Goal: Task Accomplishment & Management: Complete application form

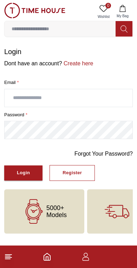
click at [87, 63] on link "Create here" at bounding box center [77, 63] width 31 height 6
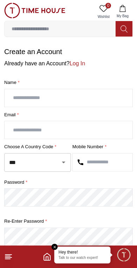
click at [27, 90] on input "text" at bounding box center [69, 98] width 128 height 18
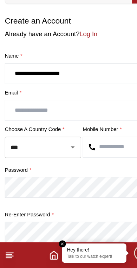
type input "**********"
click at [14, 121] on input "text" at bounding box center [69, 130] width 128 height 18
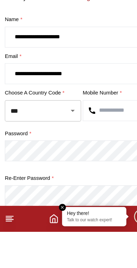
type input "**********"
click at [21, 156] on input "***" at bounding box center [27, 162] width 41 height 12
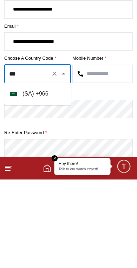
click at [18, 174] on li "( [GEOGRAPHIC_DATA] ) + 966" at bounding box center [37, 182] width 67 height 17
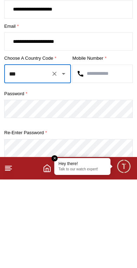
type input "***"
click at [114, 153] on input "text" at bounding box center [103, 162] width 60 height 18
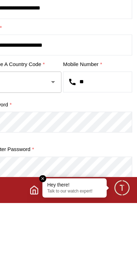
scroll to position [57, 0]
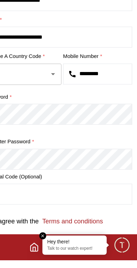
type input "*********"
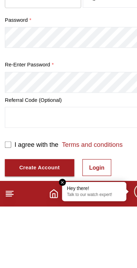
scroll to position [130, 0]
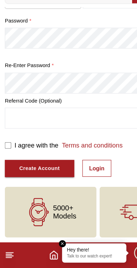
click at [8, 173] on button "Create Account" at bounding box center [34, 180] width 61 height 15
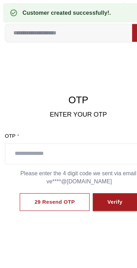
click at [17, 134] on input "text" at bounding box center [69, 135] width 128 height 18
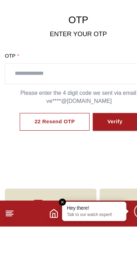
scroll to position [36, 0]
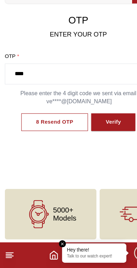
type input "****"
click at [108, 133] on button "Verify" at bounding box center [99, 141] width 39 height 16
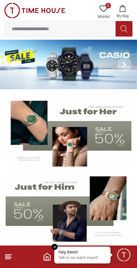
click at [52, 248] on em "Close tooltip" at bounding box center [55, 247] width 6 height 6
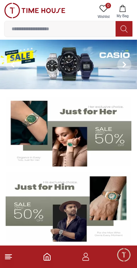
click at [86, 257] on icon "button" at bounding box center [86, 259] width 7 height 4
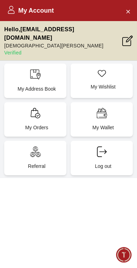
click at [126, 14] on icon "Close Account" at bounding box center [128, 11] width 6 height 9
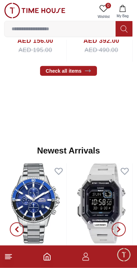
scroll to position [351, 0]
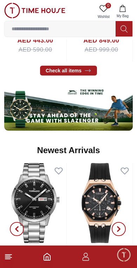
click at [124, 254] on span "Minimize live chat window" at bounding box center [123, 254] width 20 height 20
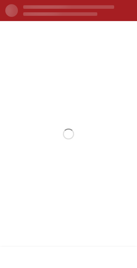
scroll to position [0, 0]
click at [111, 182] on section at bounding box center [68, 134] width 137 height 226
click at [9, 44] on section at bounding box center [68, 134] width 137 height 226
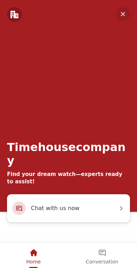
click at [126, 6] on div "Timehousecompany Find your dream watch—experts ready to assist!" at bounding box center [68, 97] width 137 height 194
click at [124, 12] on em "Minimize" at bounding box center [123, 14] width 14 height 14
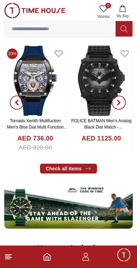
click at [88, 258] on icon "button" at bounding box center [86, 259] width 7 height 4
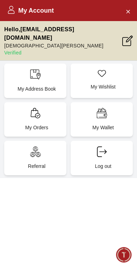
click at [23, 72] on div "My Address Book" at bounding box center [35, 81] width 62 height 34
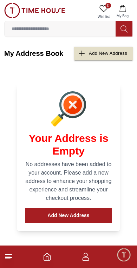
click at [12, 258] on icon at bounding box center [8, 256] width 8 height 8
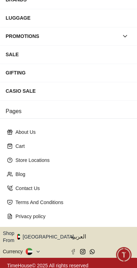
scroll to position [109, 0]
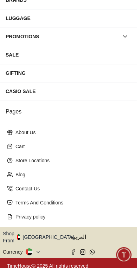
click at [47, 236] on button "Shop From UAE" at bounding box center [41, 237] width 76 height 14
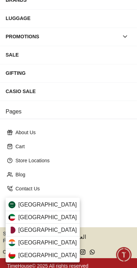
click at [58, 206] on div "Saudi Arabia" at bounding box center [43, 204] width 74 height 13
